Goal: Information Seeking & Learning: Understand process/instructions

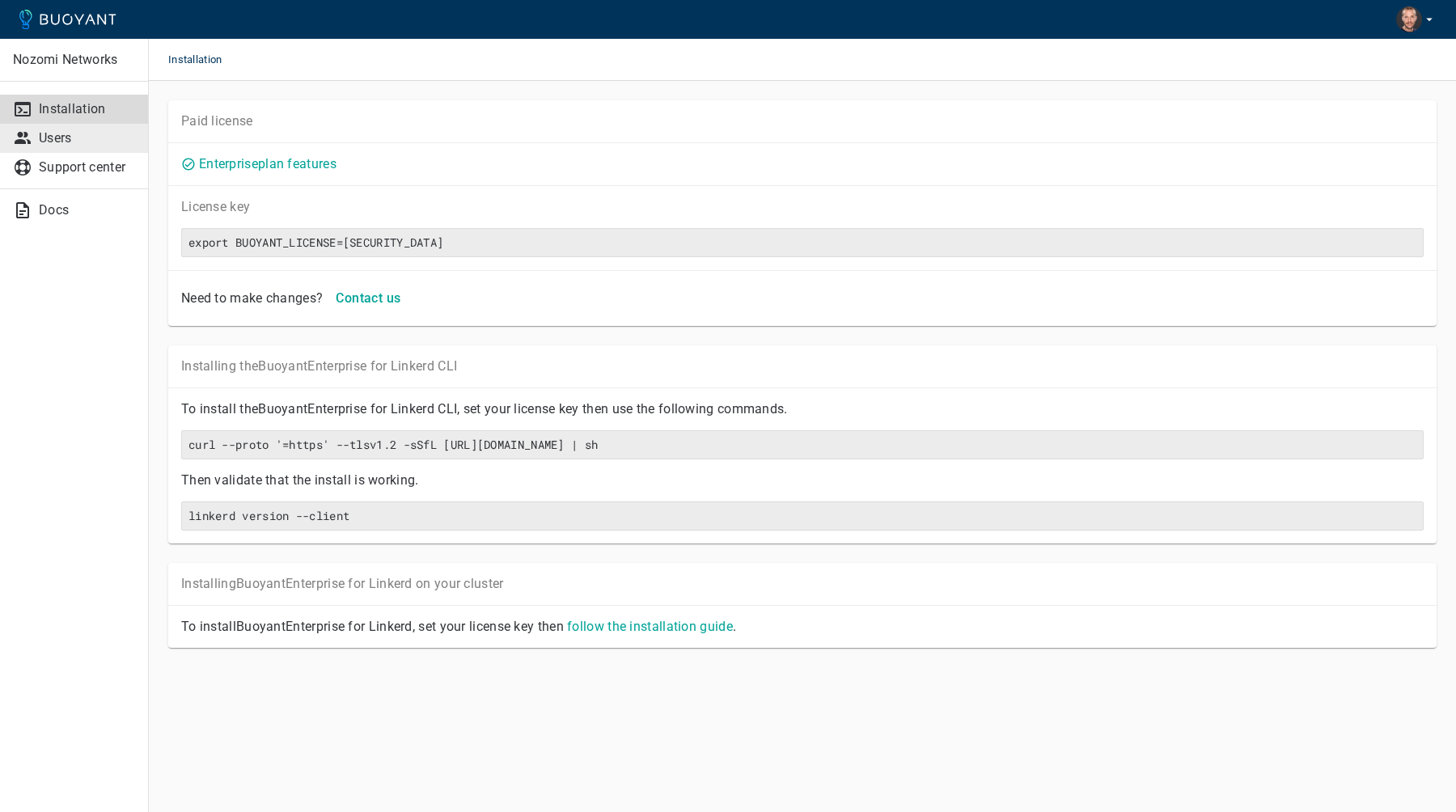
click at [66, 140] on p "Users" at bounding box center [87, 139] width 96 height 16
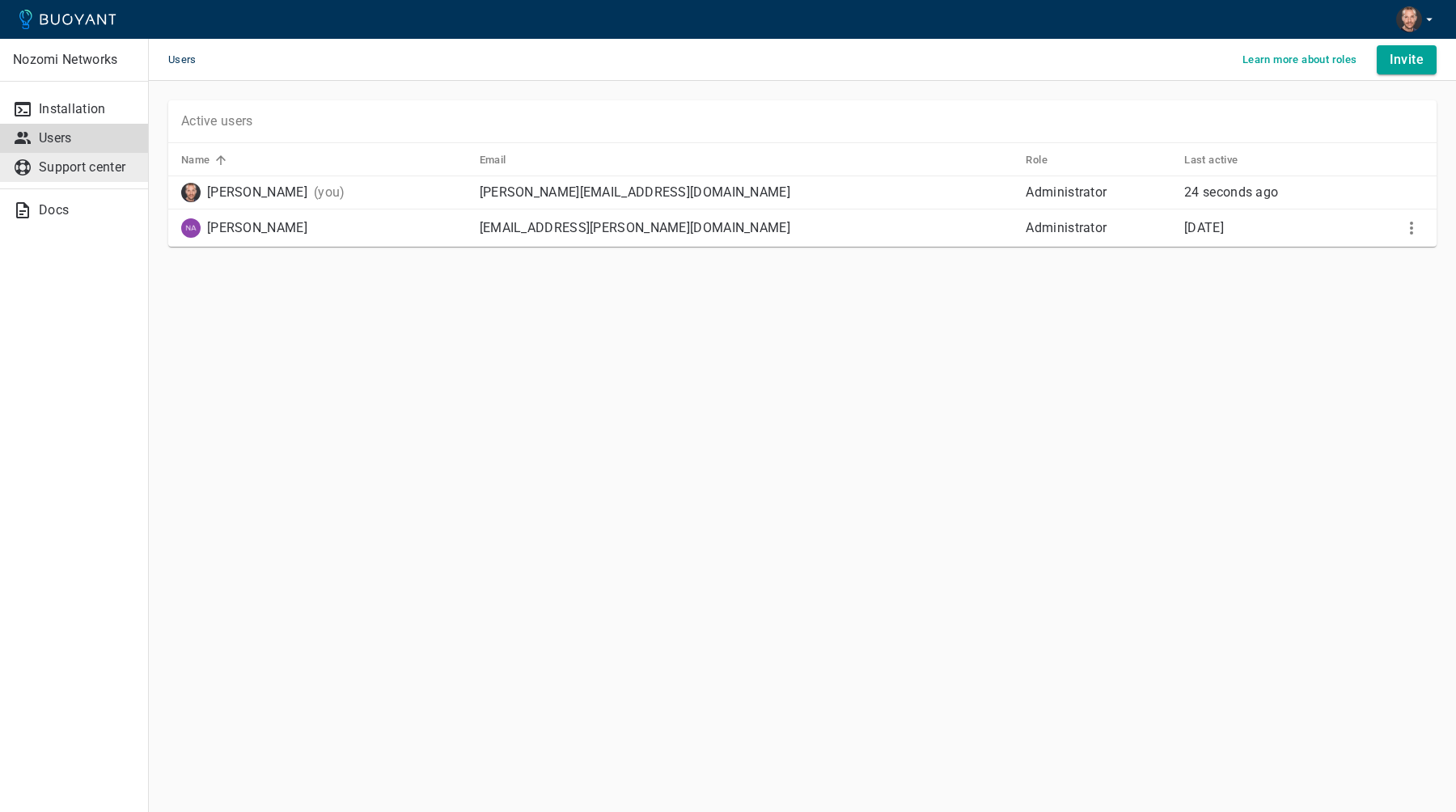
click at [72, 168] on p "Support center" at bounding box center [87, 168] width 96 height 16
click at [61, 93] on ul "Installation Users Support center" at bounding box center [74, 135] width 148 height 107
click at [65, 103] on p "Installation" at bounding box center [87, 109] width 96 height 16
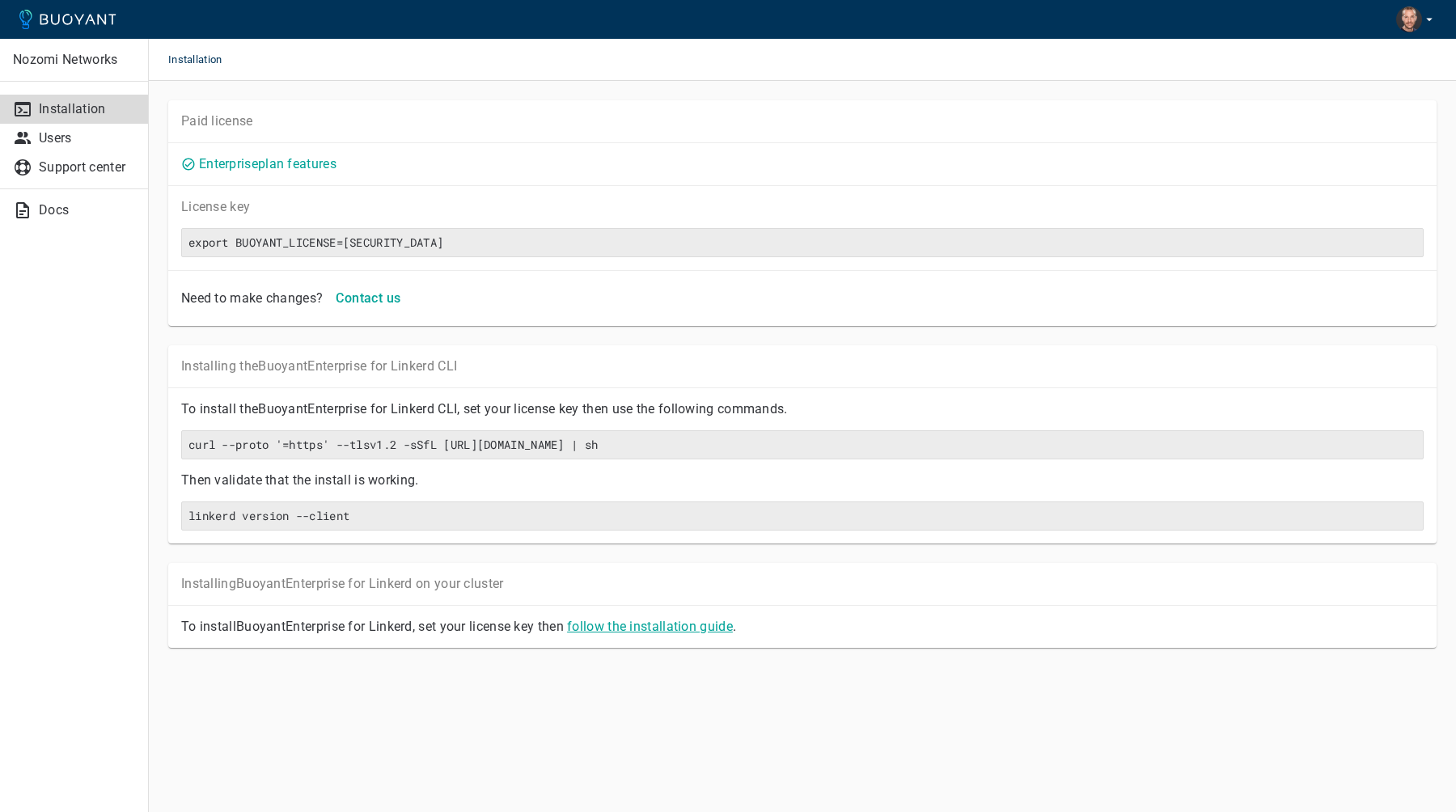
click at [669, 626] on link "follow the installation guide" at bounding box center [650, 626] width 166 height 16
